Goal: Browse casually

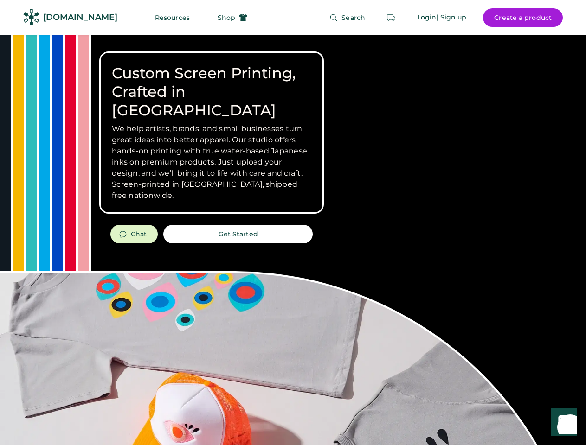
click at [293, 223] on div "Custom Screen Printing, Crafted in [GEOGRAPHIC_DATA] We help artists, brands, a…" at bounding box center [293, 329] width 586 height 589
click at [293, 240] on div "Custom Screen Printing, Crafted in [GEOGRAPHIC_DATA] We help artists, brands, a…" at bounding box center [293, 329] width 586 height 589
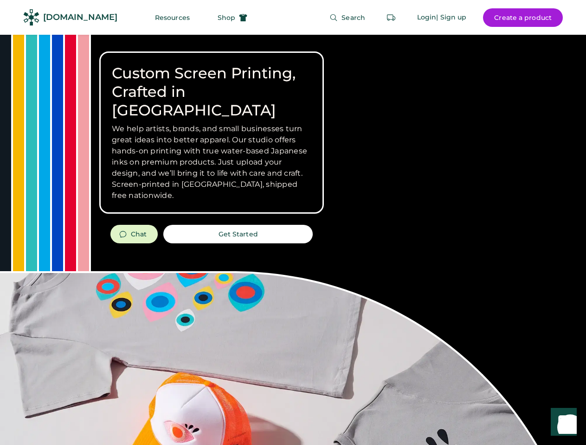
click at [293, 240] on div "Custom Screen Printing, Crafted in [GEOGRAPHIC_DATA] We help artists, brands, a…" at bounding box center [293, 329] width 586 height 589
click at [212, 133] on h3 "We help artists, brands, and small businesses turn great ideas into better appa…" at bounding box center [211, 162] width 199 height 78
click at [212, 123] on h3 "We help artists, brands, and small businesses turn great ideas into better appa…" at bounding box center [211, 162] width 199 height 78
click at [212, 83] on h1 "Custom Screen Printing, Crafted in [GEOGRAPHIC_DATA]" at bounding box center [211, 92] width 199 height 56
